Goal: Information Seeking & Learning: Learn about a topic

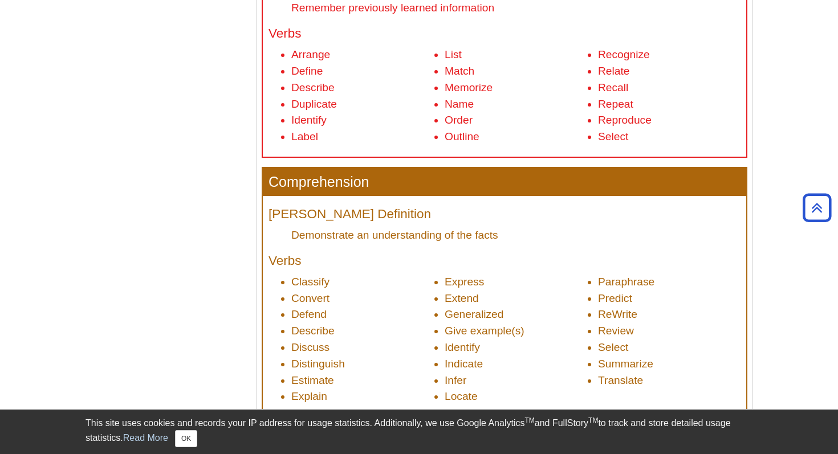
scroll to position [557, 0]
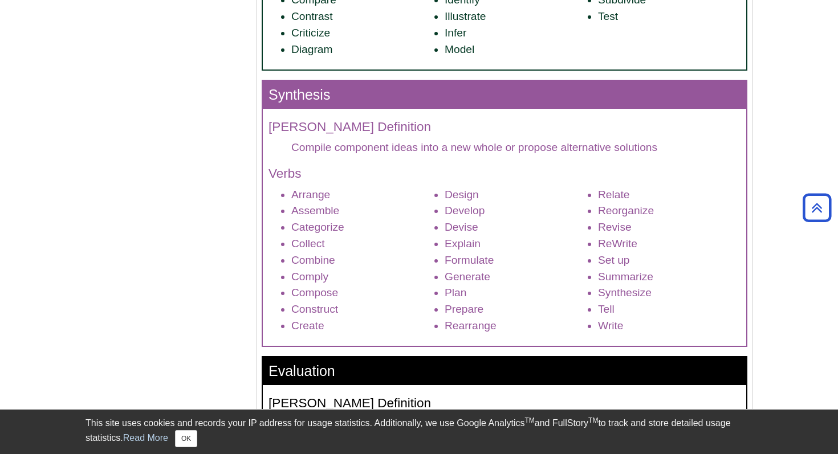
scroll to position [1390, 0]
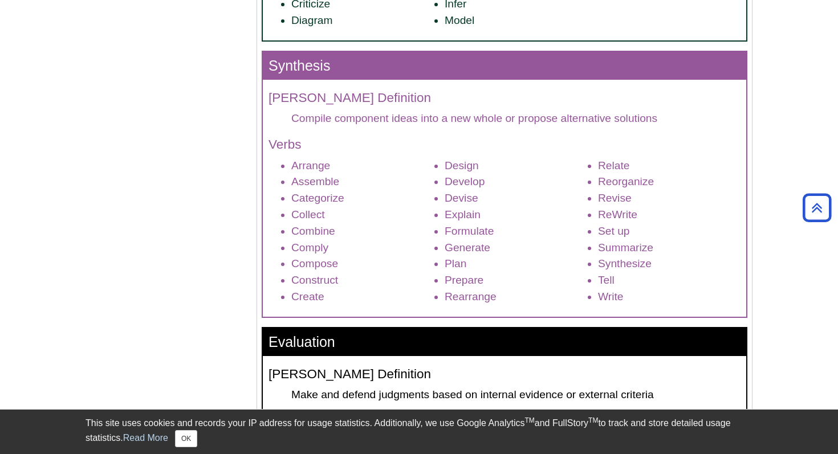
scroll to position [1424, 0]
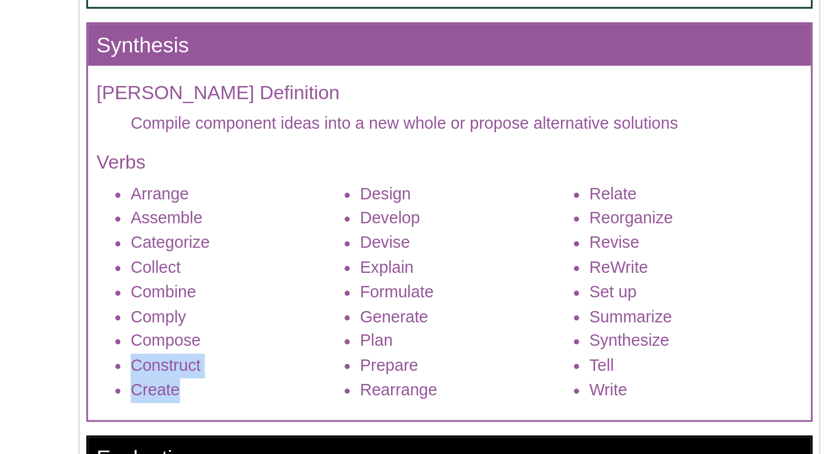
drag, startPoint x: 288, startPoint y: 283, endPoint x: 321, endPoint y: 299, distance: 36.7
click at [322, 299] on ul "Arrange Assemble Categorize Collect Combine Comply Compose Construct Create Des…" at bounding box center [504, 231] width 472 height 148
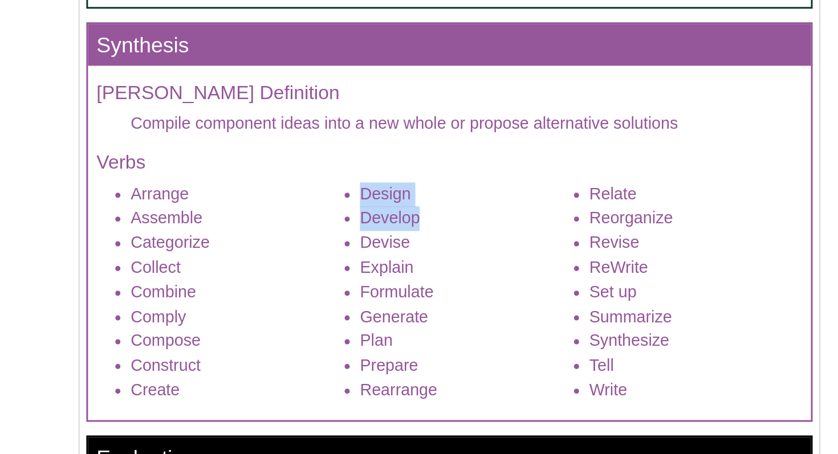
drag, startPoint x: 441, startPoint y: 166, endPoint x: 507, endPoint y: 185, distance: 69.4
click at [507, 185] on ul "Arrange Assemble Categorize Collect Combine Comply Compose Construct Create Des…" at bounding box center [504, 231] width 472 height 148
click at [438, 135] on div "[PERSON_NAME] Definition Compile component ideas into a new whole or propose al…" at bounding box center [504, 197] width 483 height 237
